Goal: Task Accomplishment & Management: Complete application form

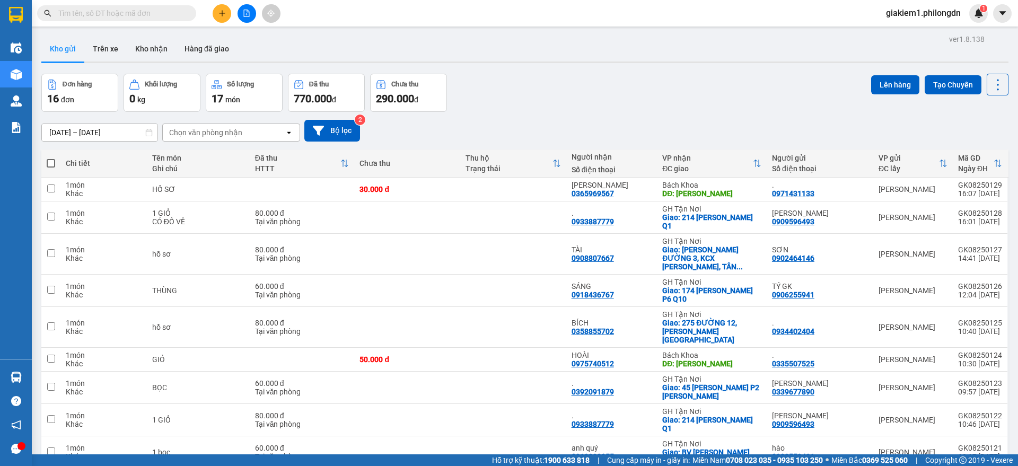
click at [221, 5] on button at bounding box center [222, 13] width 19 height 19
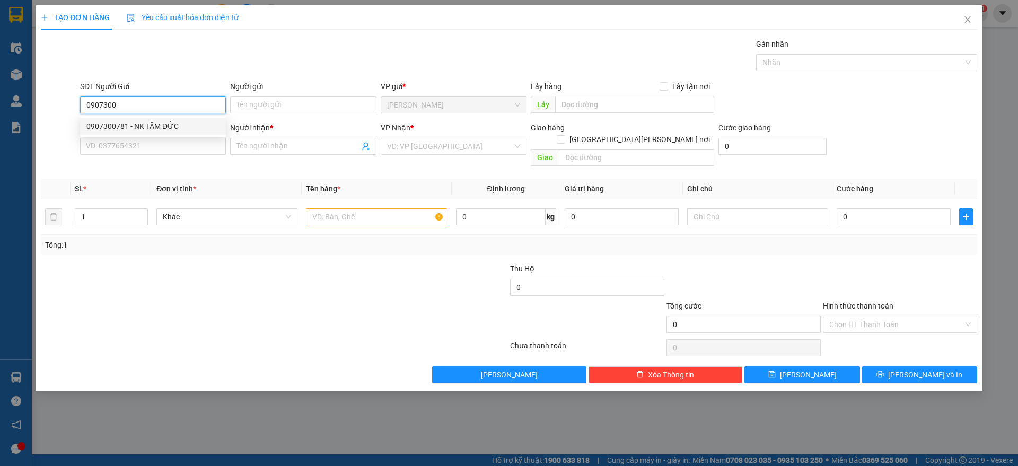
click at [115, 119] on div "0907300781 - NK TÂM ĐỨC" at bounding box center [153, 126] width 146 height 17
type input "0907300781"
type input "NK TÂM ĐỨC"
type input "0906655246"
type input "LAB DK"
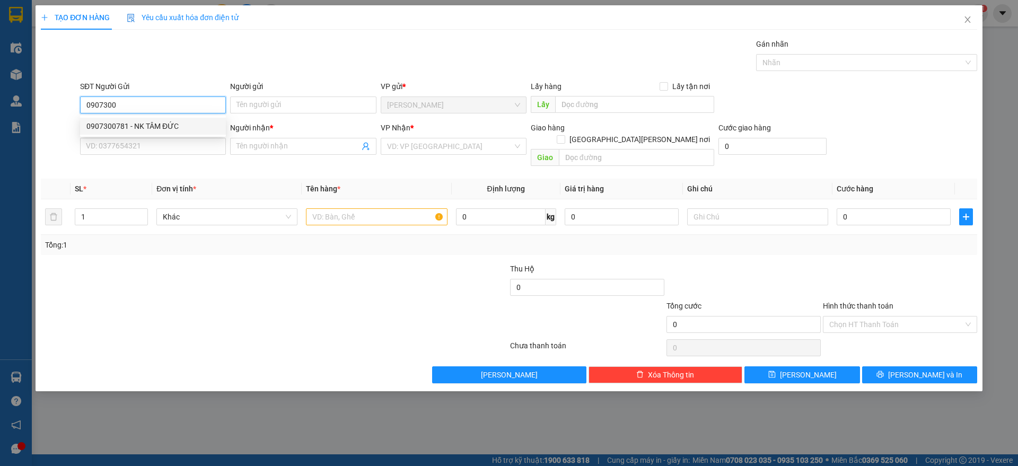
type input "[PERSON_NAME]"
type input "30.000"
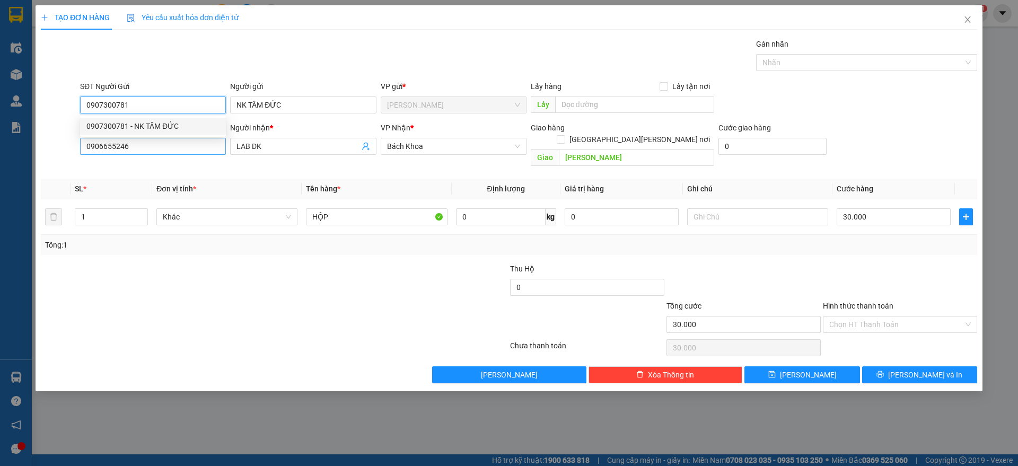
type input "0907300781"
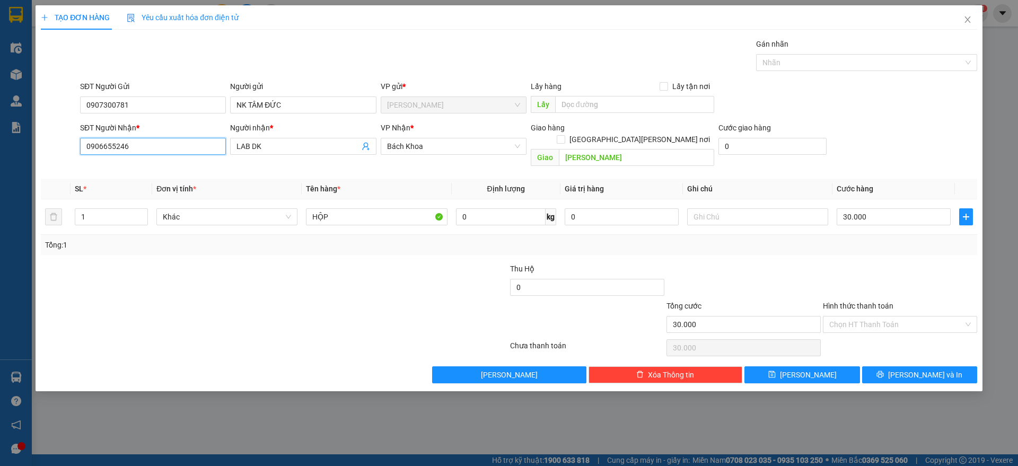
click at [130, 140] on input "0906655246" at bounding box center [153, 146] width 146 height 17
click at [123, 213] on div "0869632339 - ." at bounding box center [152, 219] width 133 height 12
type input "0869632339"
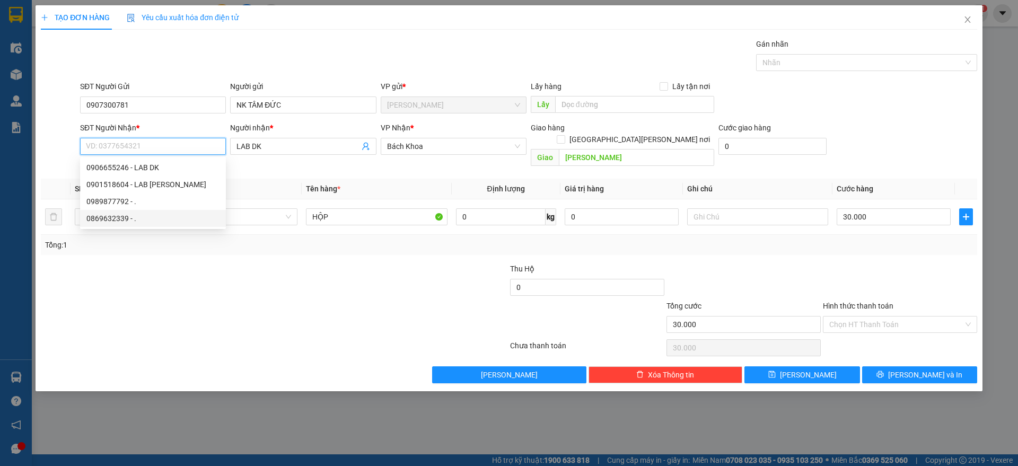
type input "."
type input "15.000.000"
type input "50.000"
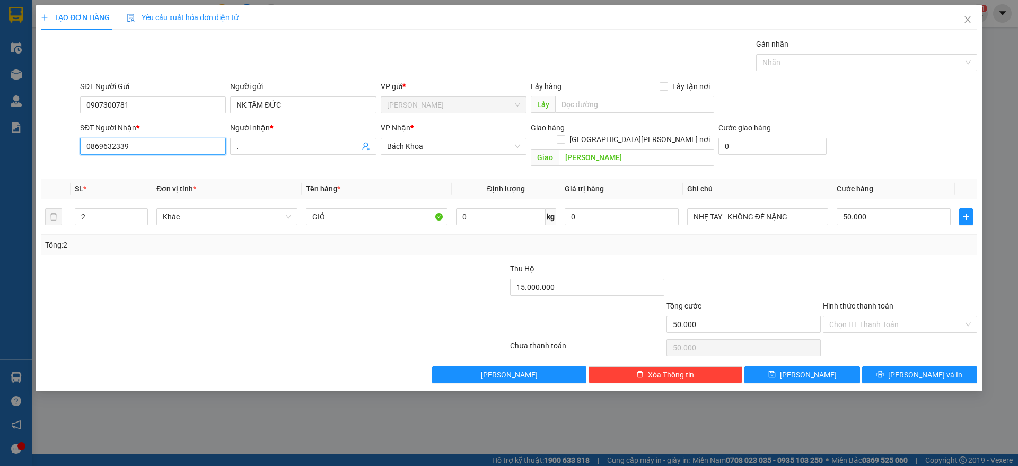
click at [172, 141] on input "0869632339" at bounding box center [153, 146] width 146 height 17
click at [116, 217] on div "0869632339 - ." at bounding box center [152, 219] width 133 height 12
type input "0869632339"
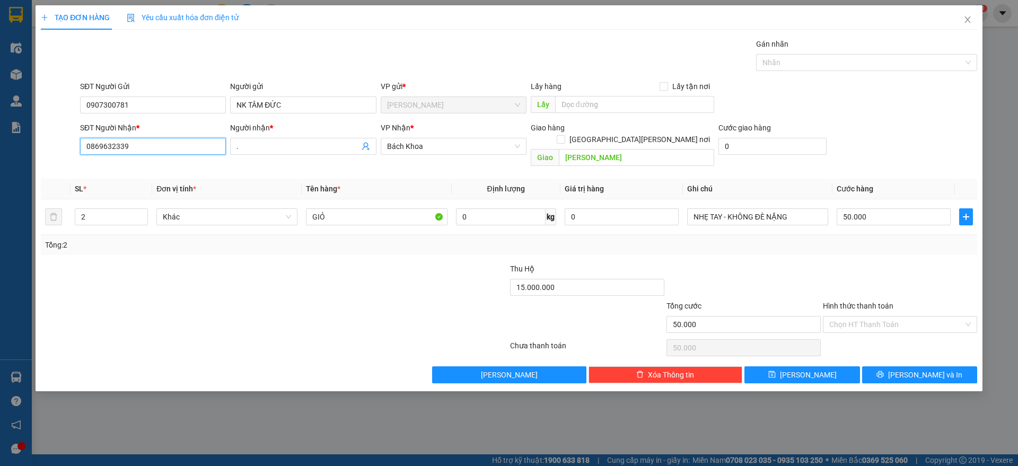
click at [179, 143] on input "0869632339" at bounding box center [153, 146] width 146 height 17
click at [127, 205] on div "0989877792 - ." at bounding box center [152, 202] width 133 height 12
type input "0989877792"
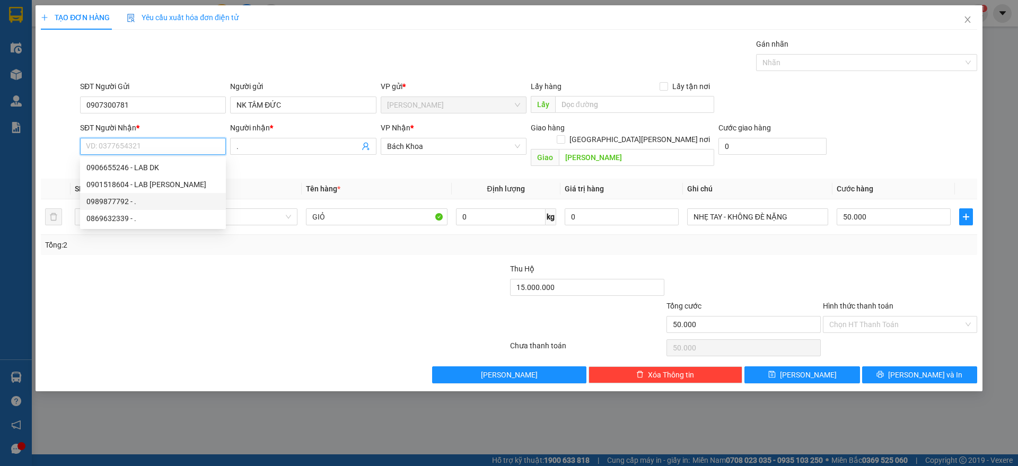
checkbox input "true"
type input "BV HUYẾT HỌC [PERSON_NAME]"
type input "0"
type input "100.000"
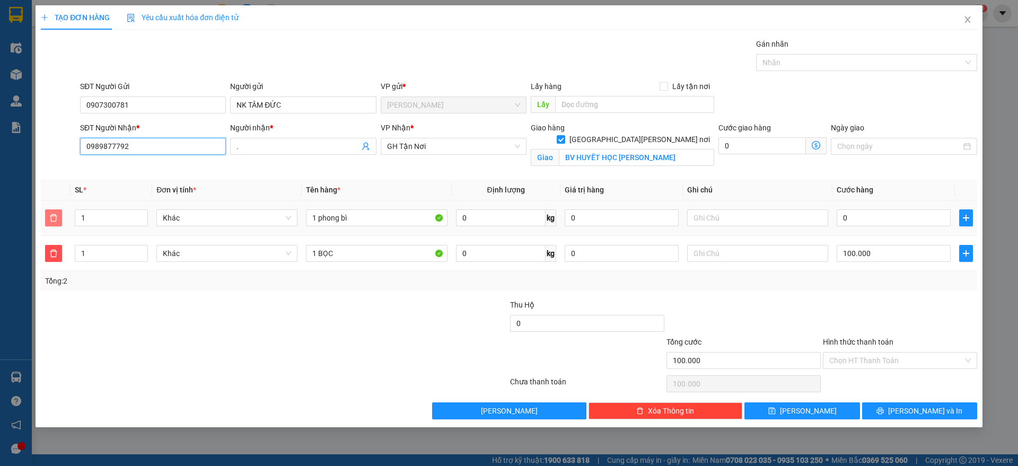
type input "0989877792"
click at [54, 213] on button "button" at bounding box center [53, 217] width 17 height 17
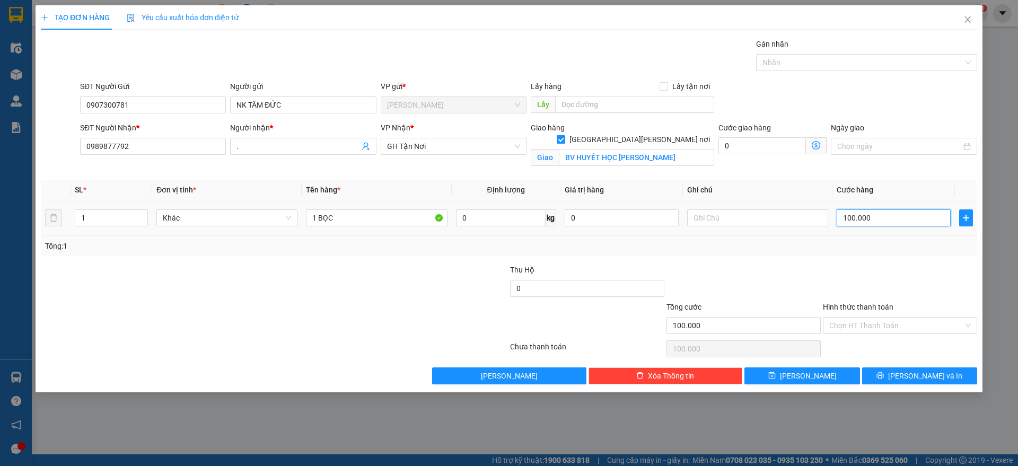
click at [873, 224] on input "100.000" at bounding box center [894, 217] width 114 height 17
click at [894, 324] on input "Hình thức thanh toán" at bounding box center [896, 326] width 134 height 16
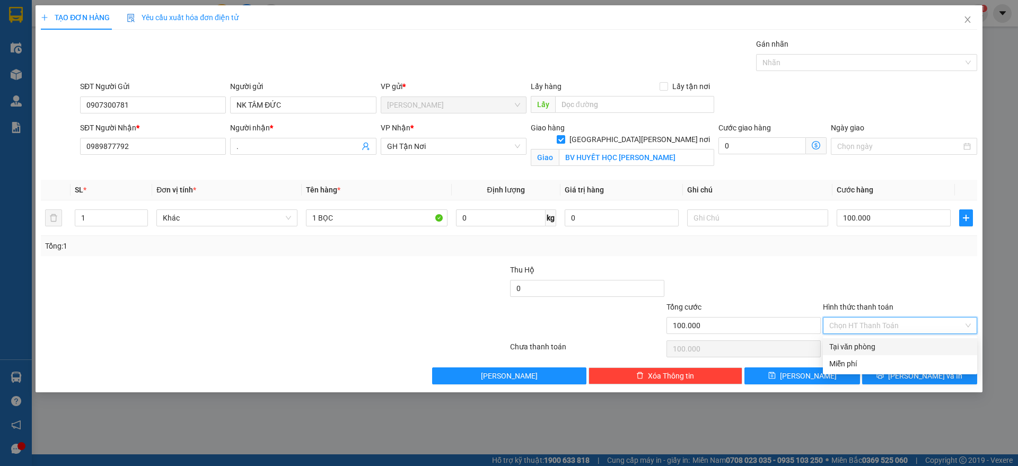
click at [883, 345] on div "Tại văn phòng" at bounding box center [900, 347] width 142 height 12
type input "0"
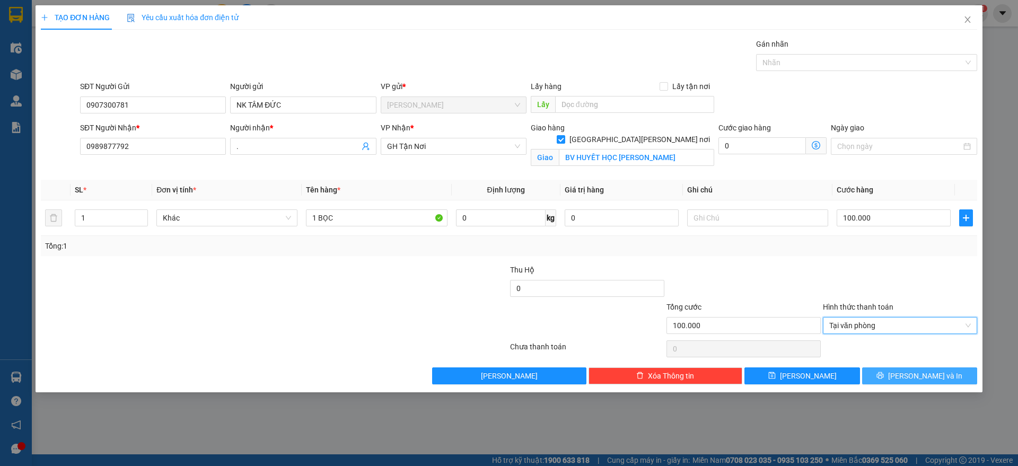
click at [881, 382] on button "[PERSON_NAME] và In" at bounding box center [919, 375] width 115 height 17
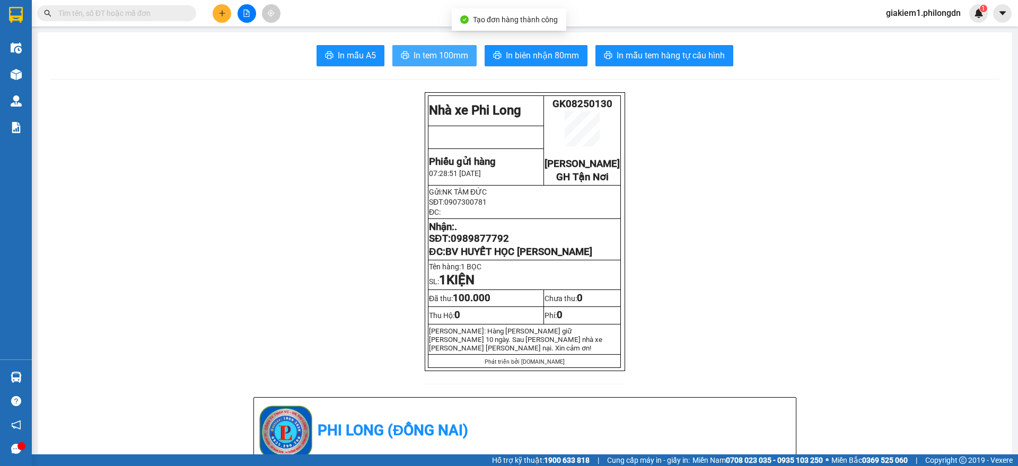
click at [424, 56] on span "In tem 100mm" at bounding box center [441, 55] width 55 height 13
click at [468, 244] on span "0989877792" at bounding box center [480, 239] width 58 height 12
copy span "0989877792"
click at [170, 14] on input "text" at bounding box center [120, 13] width 125 height 12
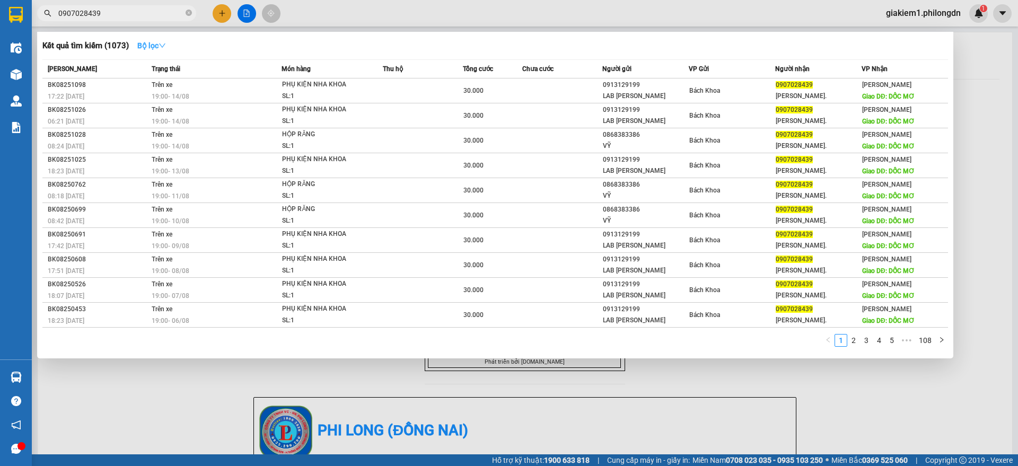
type input "0907028439"
click at [147, 49] on strong "Bộ lọc" at bounding box center [151, 45] width 29 height 8
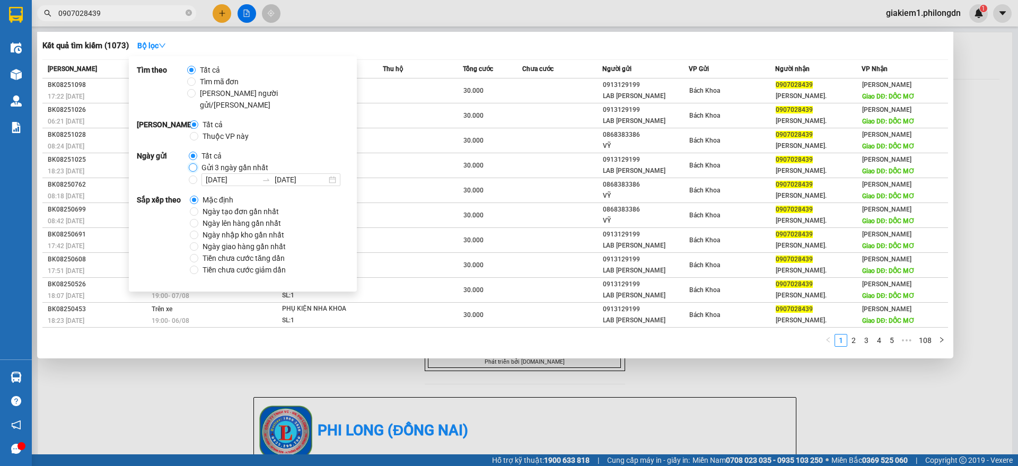
click at [191, 163] on input "Gửi 3 ngày gần nhất" at bounding box center [193, 167] width 8 height 8
radio input "true"
radio input "false"
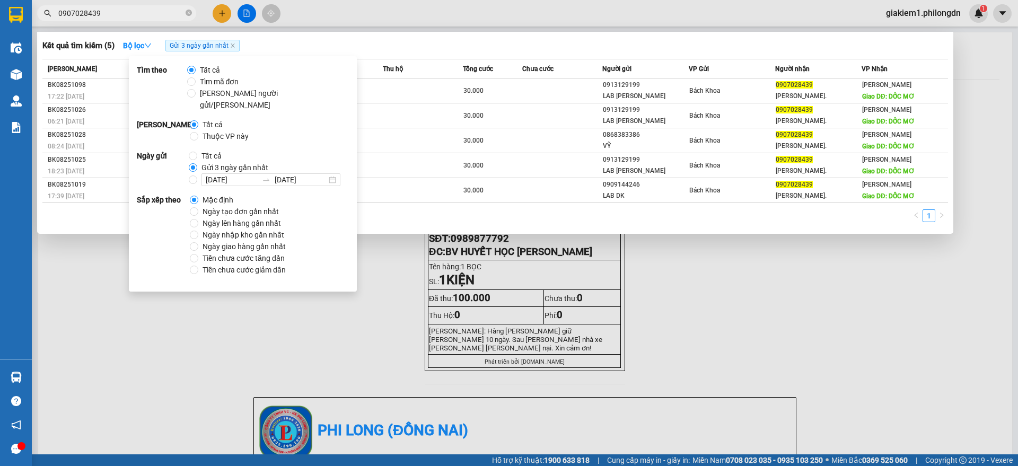
click at [537, 217] on div "1" at bounding box center [495, 218] width 906 height 19
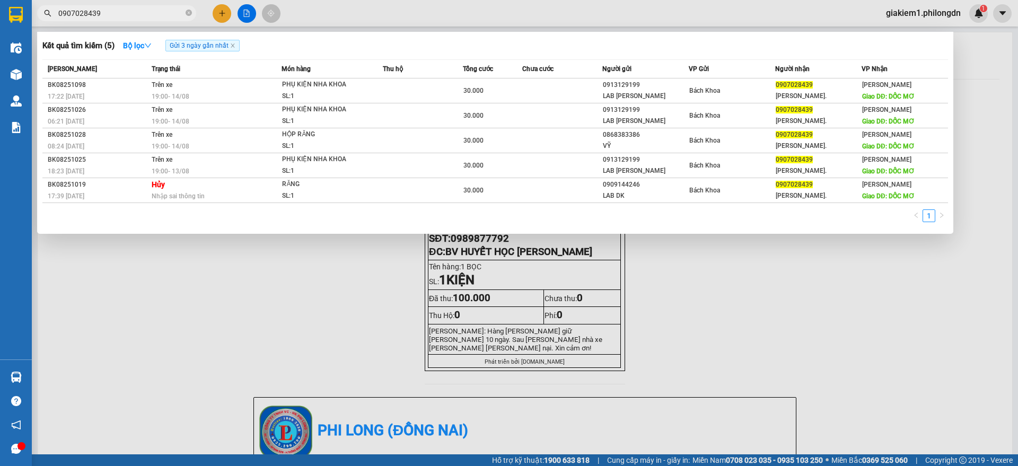
click at [214, 16] on div at bounding box center [509, 233] width 1018 height 466
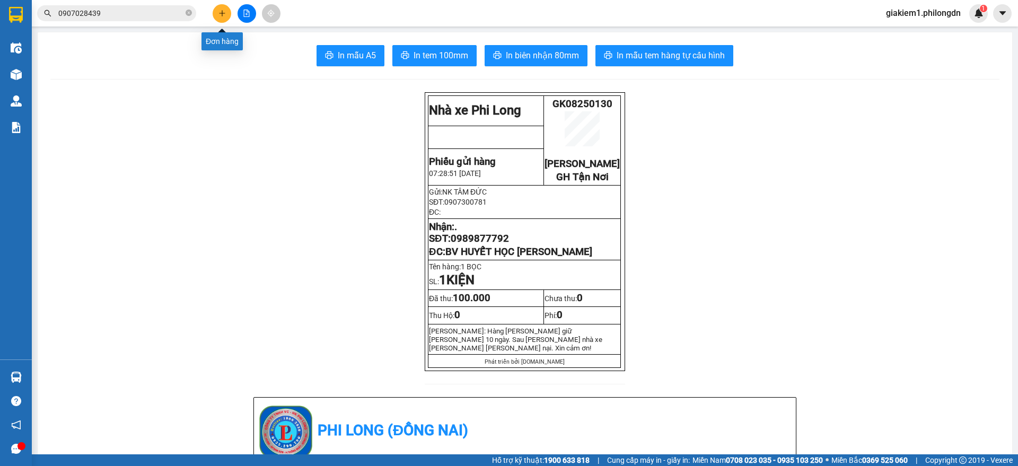
click at [214, 16] on button at bounding box center [222, 13] width 19 height 19
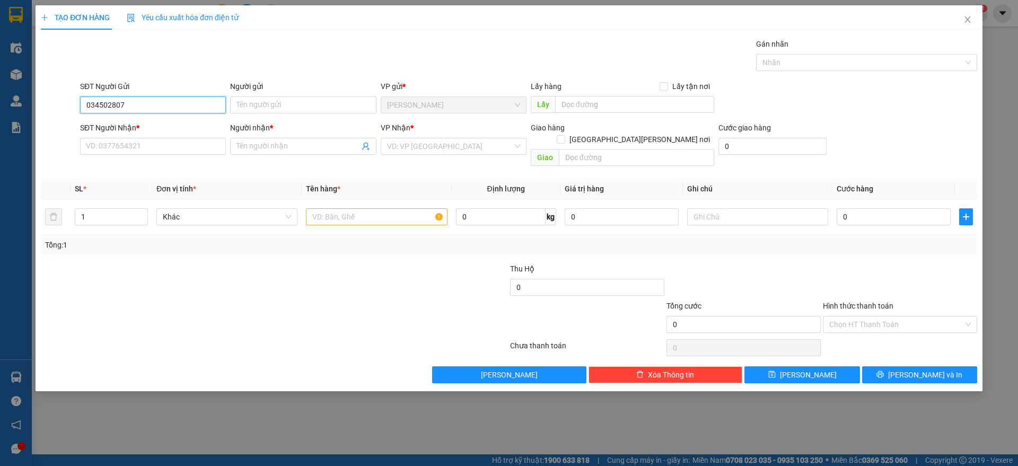
type input "0345028077"
click at [151, 121] on div "0345028077 - [PERSON_NAME]" at bounding box center [152, 126] width 133 height 12
type input "PHƯỚC"
type input "0913846419"
type input "."
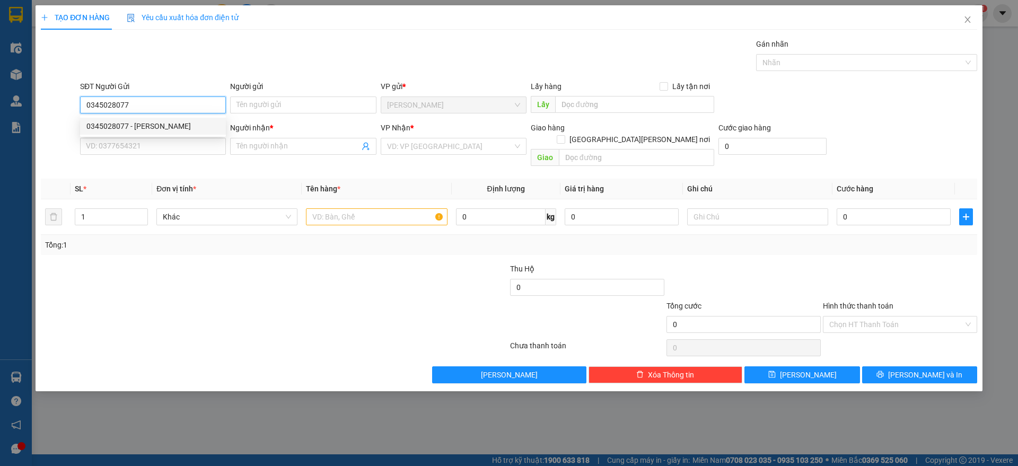
checkbox input "true"
type input "E9/249 QL50 ẤP 5, XÃ [PERSON_NAME][GEOGRAPHIC_DATA][PERSON_NAME]"
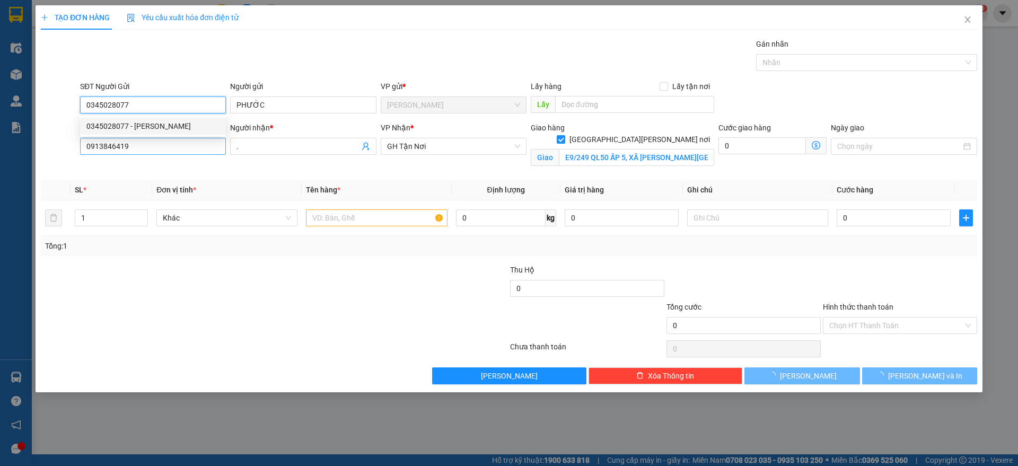
type input "100.000"
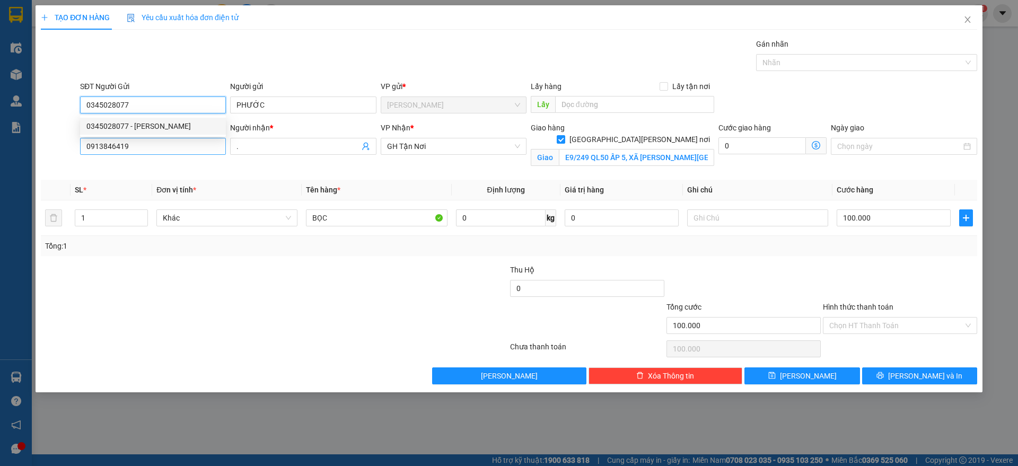
type input "0345028077"
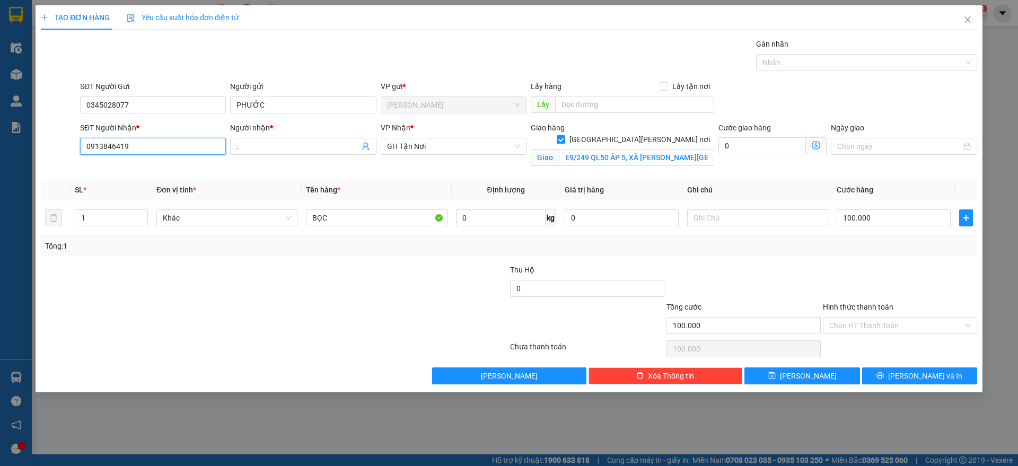
click at [152, 144] on input "0913846419" at bounding box center [153, 146] width 146 height 17
type input "0767554779"
click at [208, 164] on div "0767554779 - ." at bounding box center [152, 168] width 133 height 12
type input "77 ĐƯỜNG 6 [PERSON_NAME] P6 Q8"
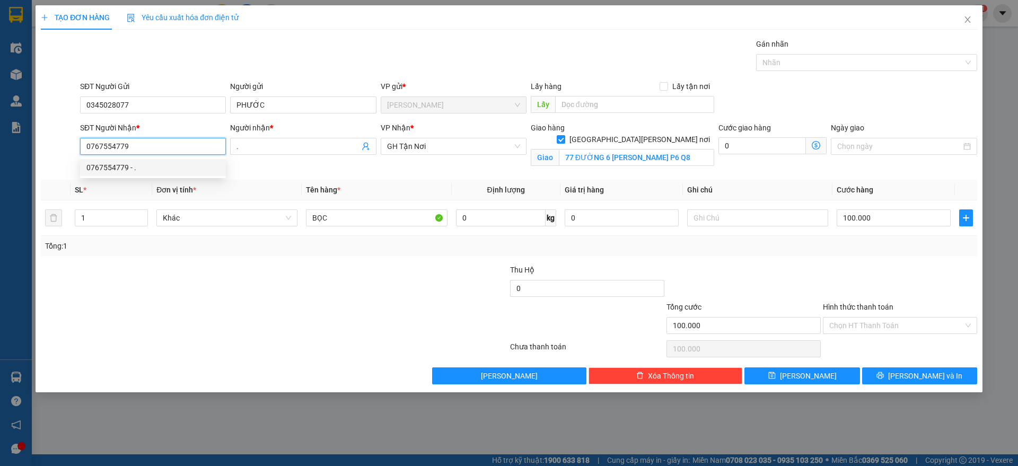
type input "80.000"
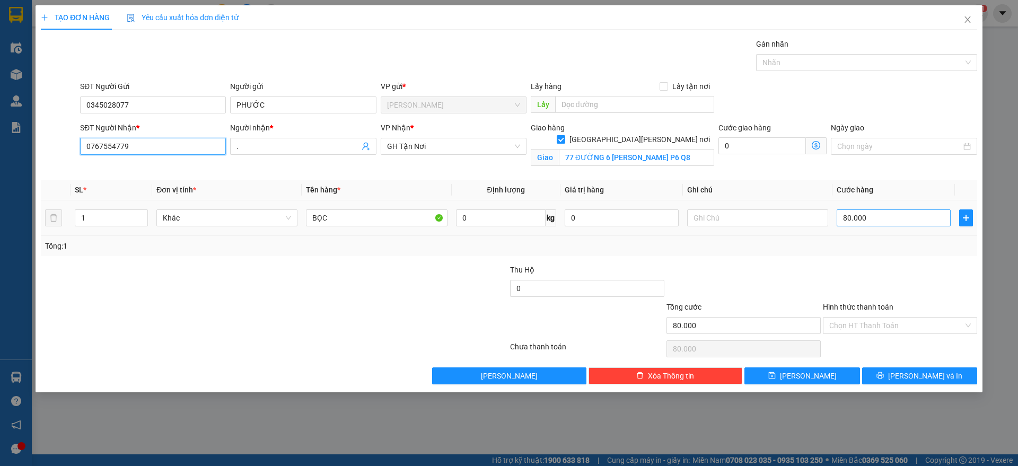
type input "0767554779"
click at [920, 218] on input "80.000" at bounding box center [894, 217] width 114 height 17
type input "9"
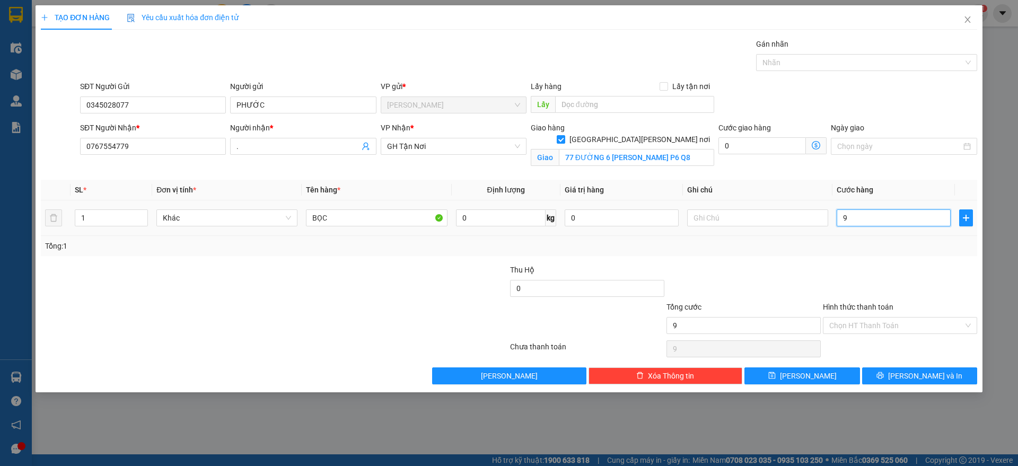
type input "90"
type input "900"
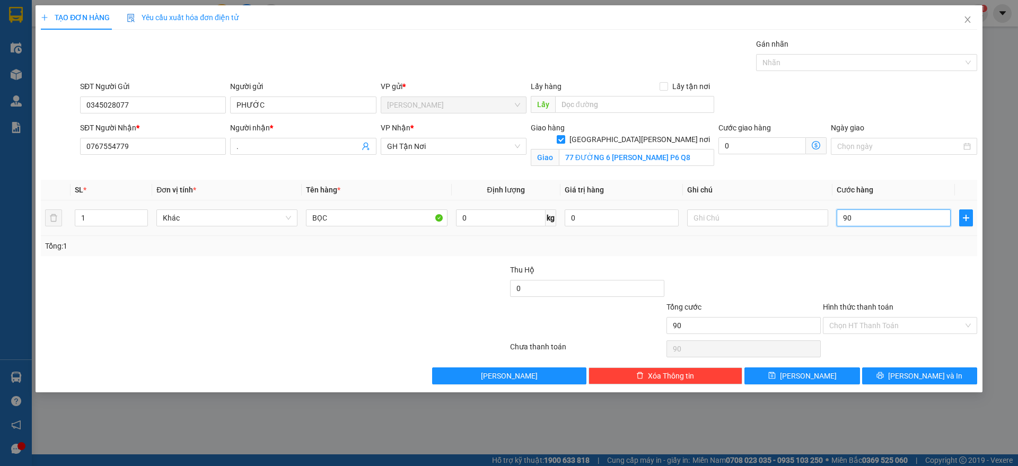
type input "900"
type input "9.000"
type input "90.000"
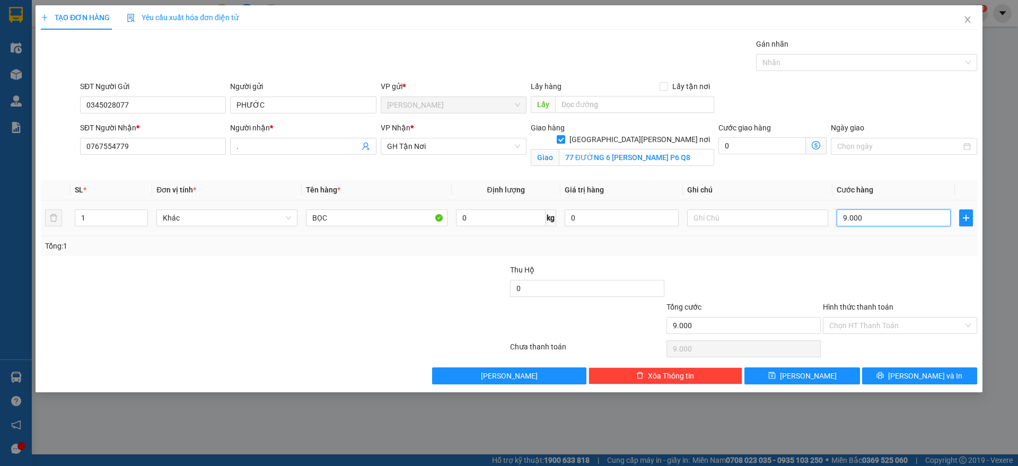
type input "90.000"
click at [906, 329] on input "Hình thức thanh toán" at bounding box center [896, 326] width 134 height 16
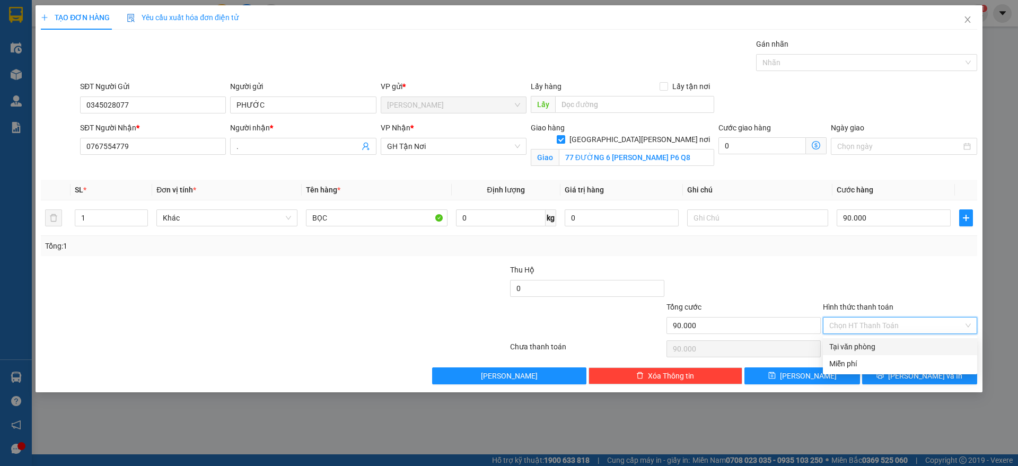
click at [902, 347] on div "Tại văn phòng" at bounding box center [900, 347] width 142 height 12
type input "0"
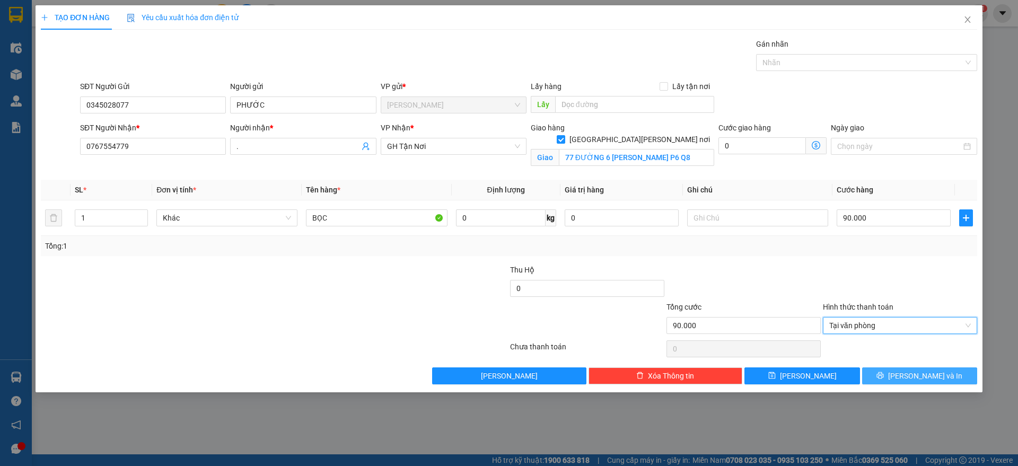
drag, startPoint x: 910, startPoint y: 373, endPoint x: 902, endPoint y: 364, distance: 12.0
click at [911, 373] on span "[PERSON_NAME] và In" at bounding box center [925, 376] width 74 height 12
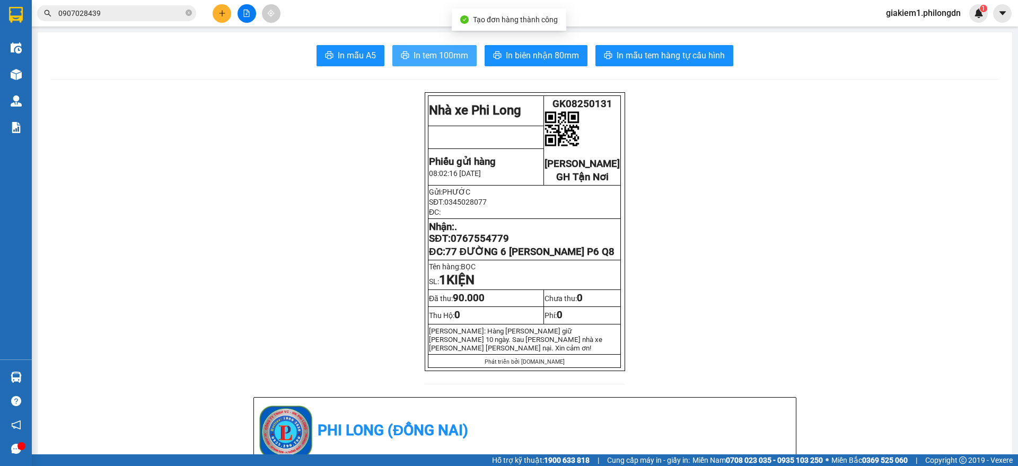
click at [419, 64] on button "In tem 100mm" at bounding box center [434, 55] width 84 height 21
click at [419, 57] on span "In tem 100mm" at bounding box center [441, 55] width 55 height 13
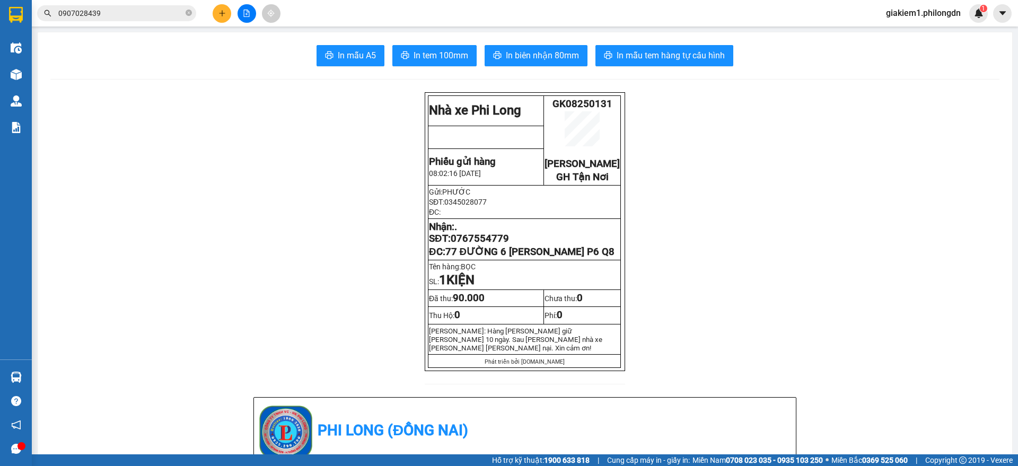
click at [482, 244] on span "0767554779" at bounding box center [480, 239] width 58 height 12
copy span "0767554779"
drag, startPoint x: 595, startPoint y: 270, endPoint x: 444, endPoint y: 269, distance: 151.6
click at [444, 258] on p "ĐC: [STREET_ADDRESS][PERSON_NAME]" at bounding box center [524, 252] width 191 height 12
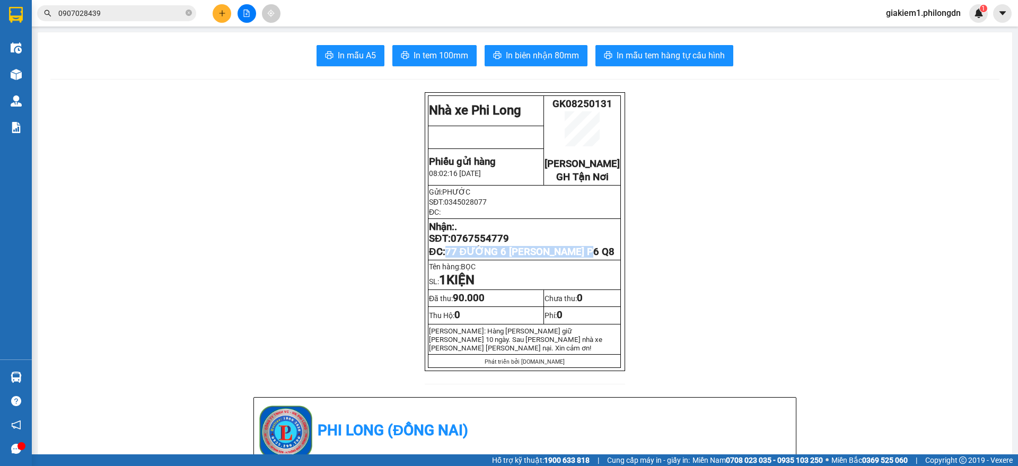
copy span "77 ĐƯỜNG 6 [PERSON_NAME] P6 Q8"
click at [460, 244] on span "0767554779" at bounding box center [480, 239] width 58 height 12
click at [458, 244] on span "0767554779" at bounding box center [480, 239] width 58 height 12
copy span "0767554779"
